Goal: Contribute content: Add original content to the website for others to see

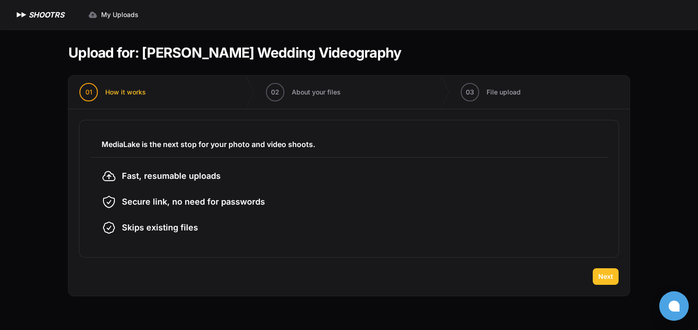
click at [600, 281] on button "Next" at bounding box center [605, 277] width 26 height 17
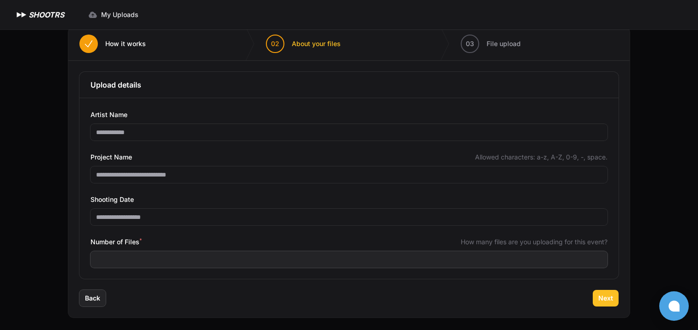
scroll to position [51, 0]
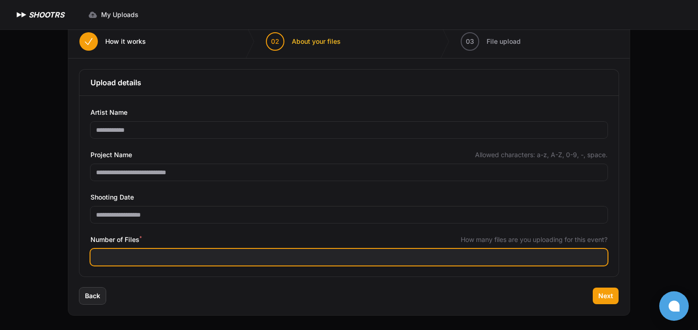
click at [154, 256] on input "Number of Files *" at bounding box center [348, 257] width 517 height 17
type input "***"
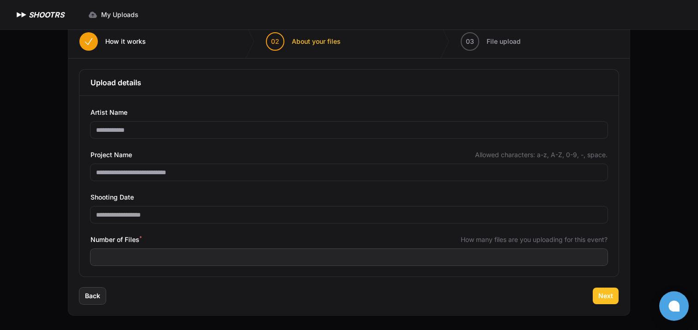
click at [604, 297] on span "Next" at bounding box center [605, 296] width 15 height 9
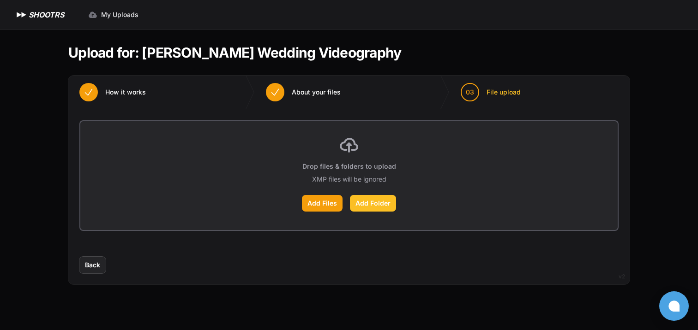
click at [366, 207] on label "Add Folder" at bounding box center [373, 203] width 46 height 17
click at [0, 0] on input "Add Folder" at bounding box center [0, 0] width 0 height 0
